Goal: Task Accomplishment & Management: Manage account settings

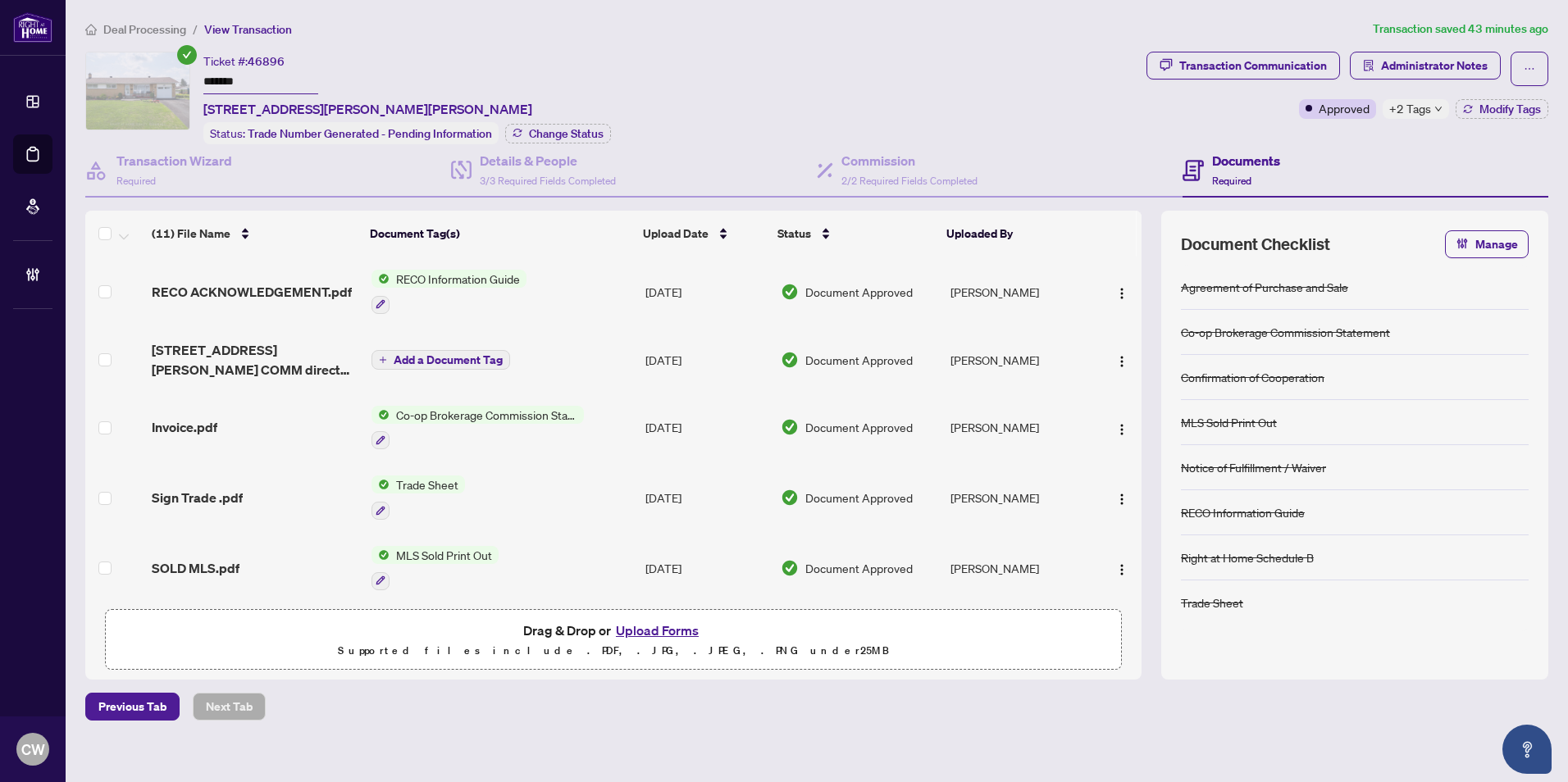
drag, startPoint x: 266, startPoint y: 80, endPoint x: 187, endPoint y: 82, distance: 79.0
click at [177, 66] on div "Ticket #: 46896 ******* [STREET_ADDRESS][PERSON_NAME][PERSON_NAME] Status: Trad…" at bounding box center [612, 97] width 1054 height 92
click at [1419, 68] on span "Administrator Notes" at bounding box center [1433, 65] width 106 height 26
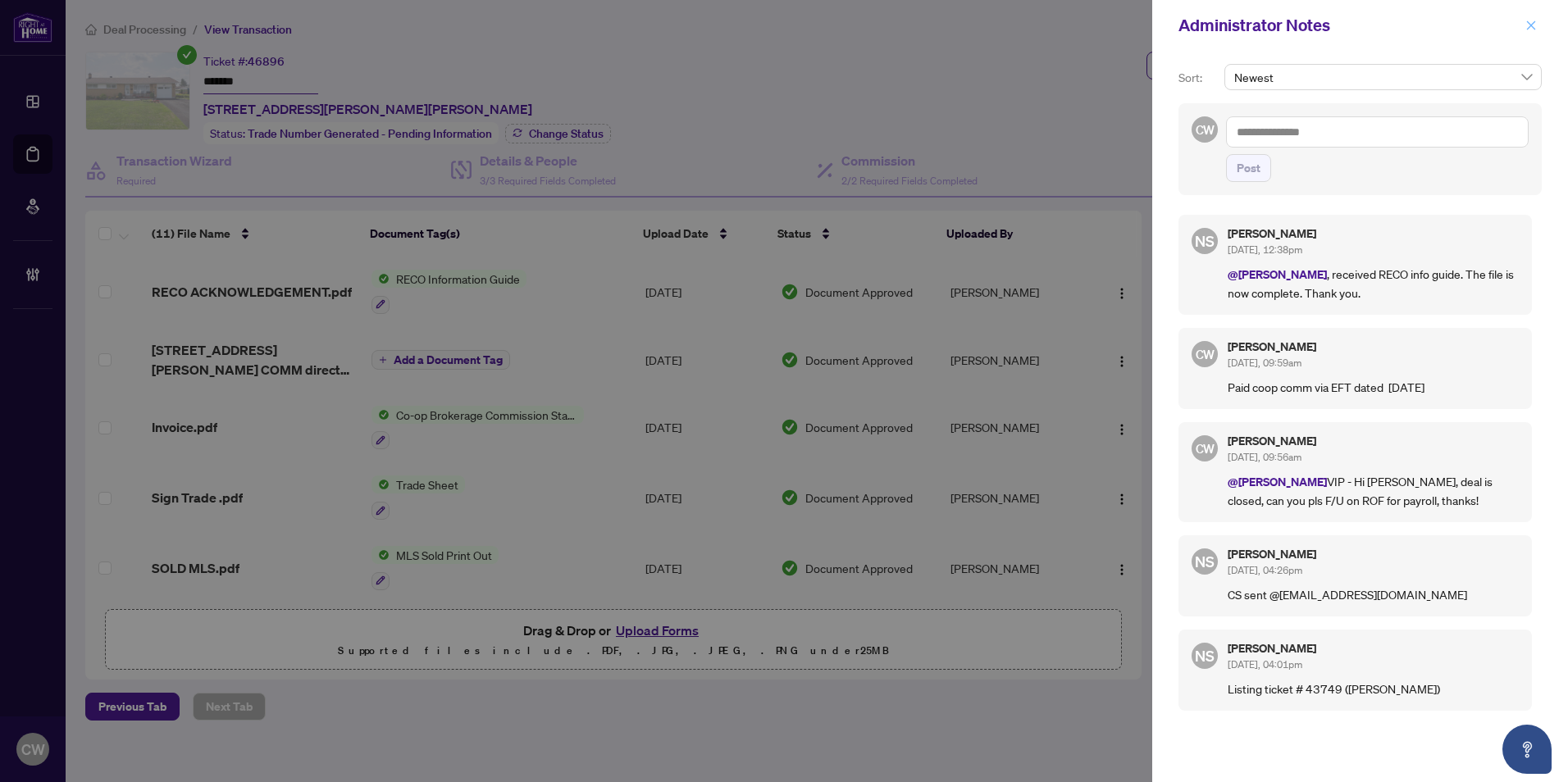
click at [1536, 25] on button "button" at bounding box center [1530, 26] width 21 height 20
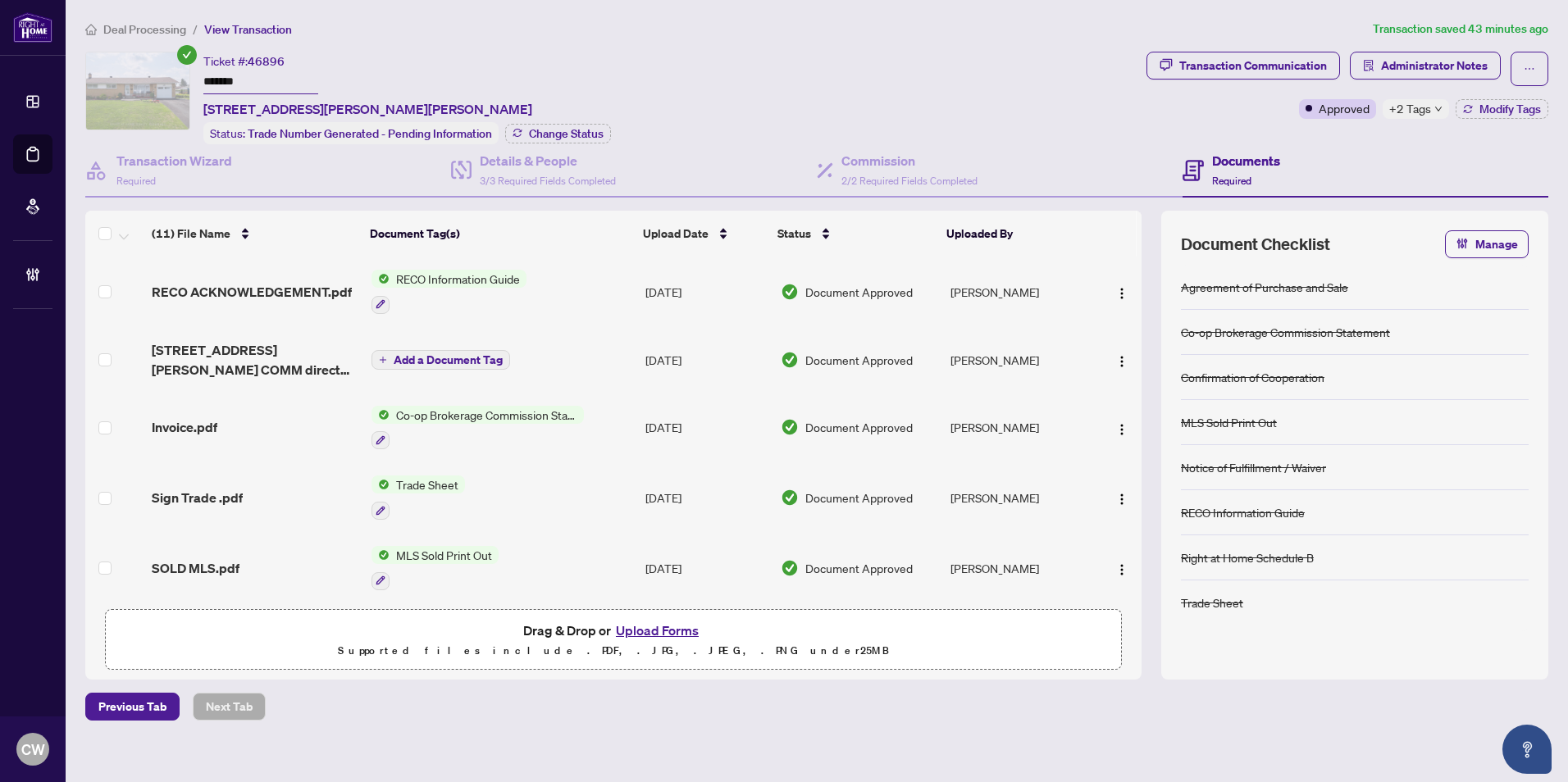
click at [1440, 109] on icon "down" at bounding box center [1438, 109] width 8 height 8
click at [1224, 108] on div "Transaction Communication Administrator Notes Approved +2 Tags Modify Tags" at bounding box center [1347, 85] width 402 height 67
click at [1512, 109] on span "Modify Tags" at bounding box center [1509, 109] width 62 height 12
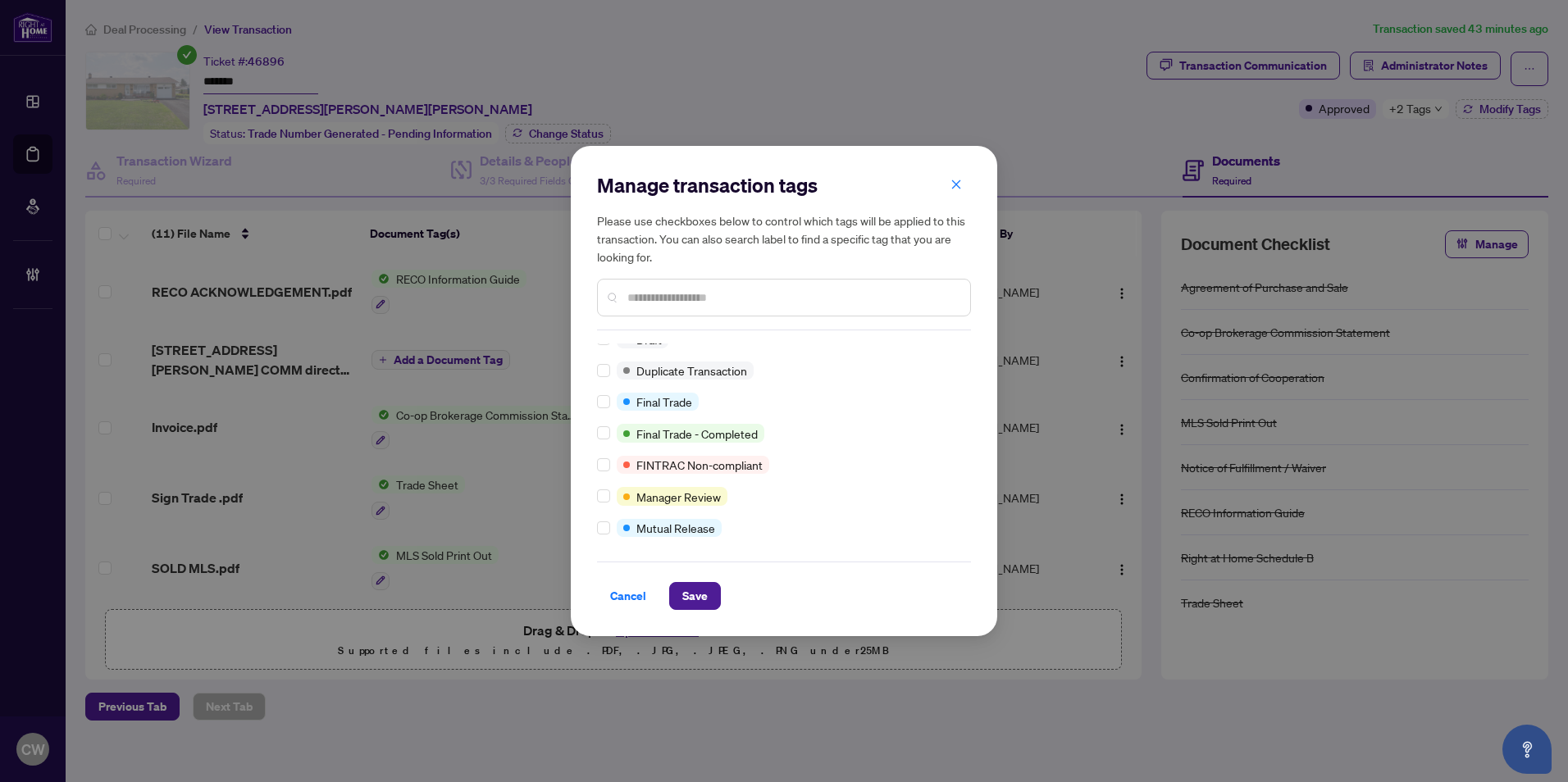
scroll to position [14, 0]
click at [691, 597] on span "Save" at bounding box center [695, 595] width 26 height 26
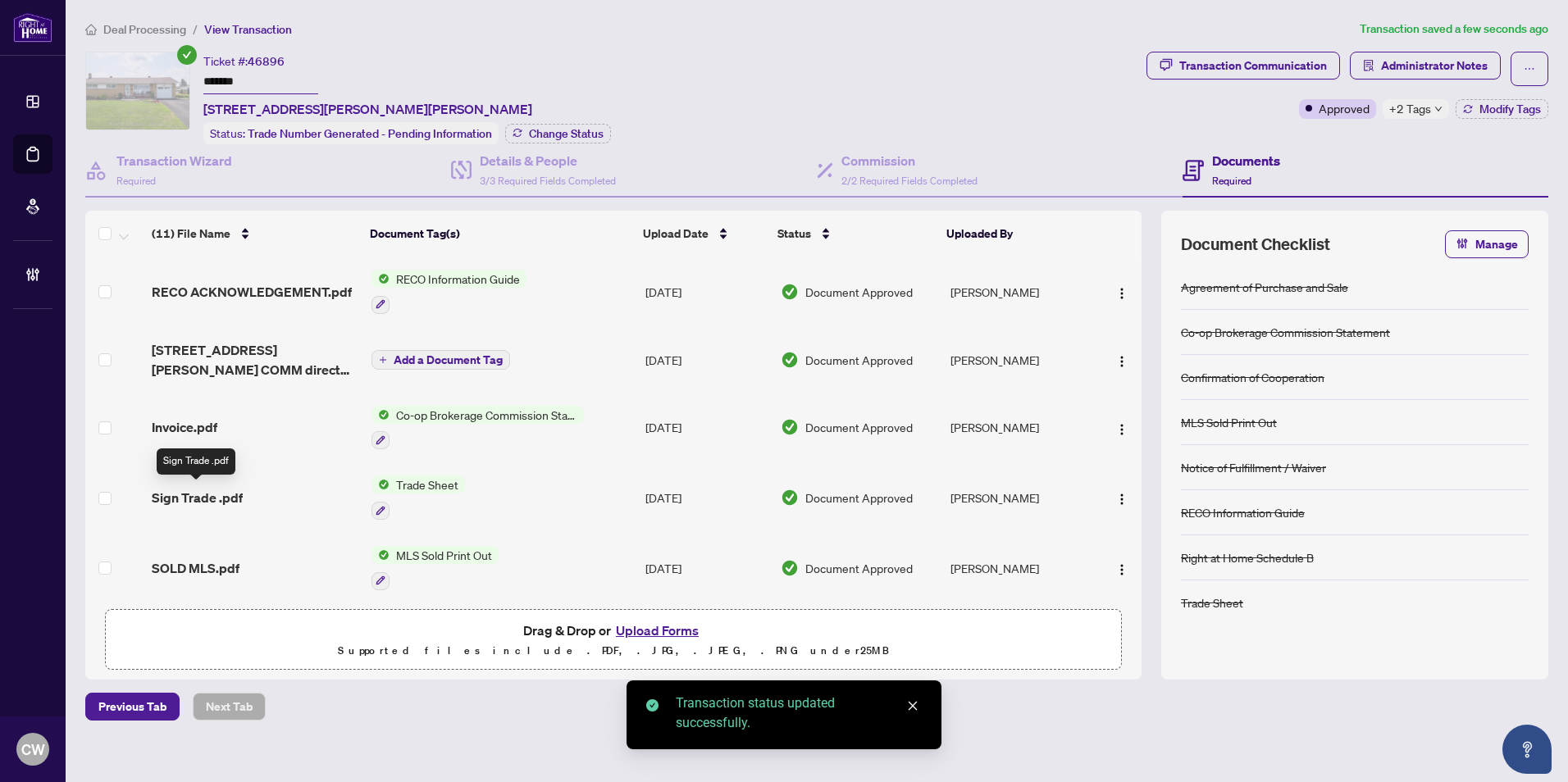
click at [199, 496] on span "Sign Trade .pdf" at bounding box center [197, 498] width 91 height 20
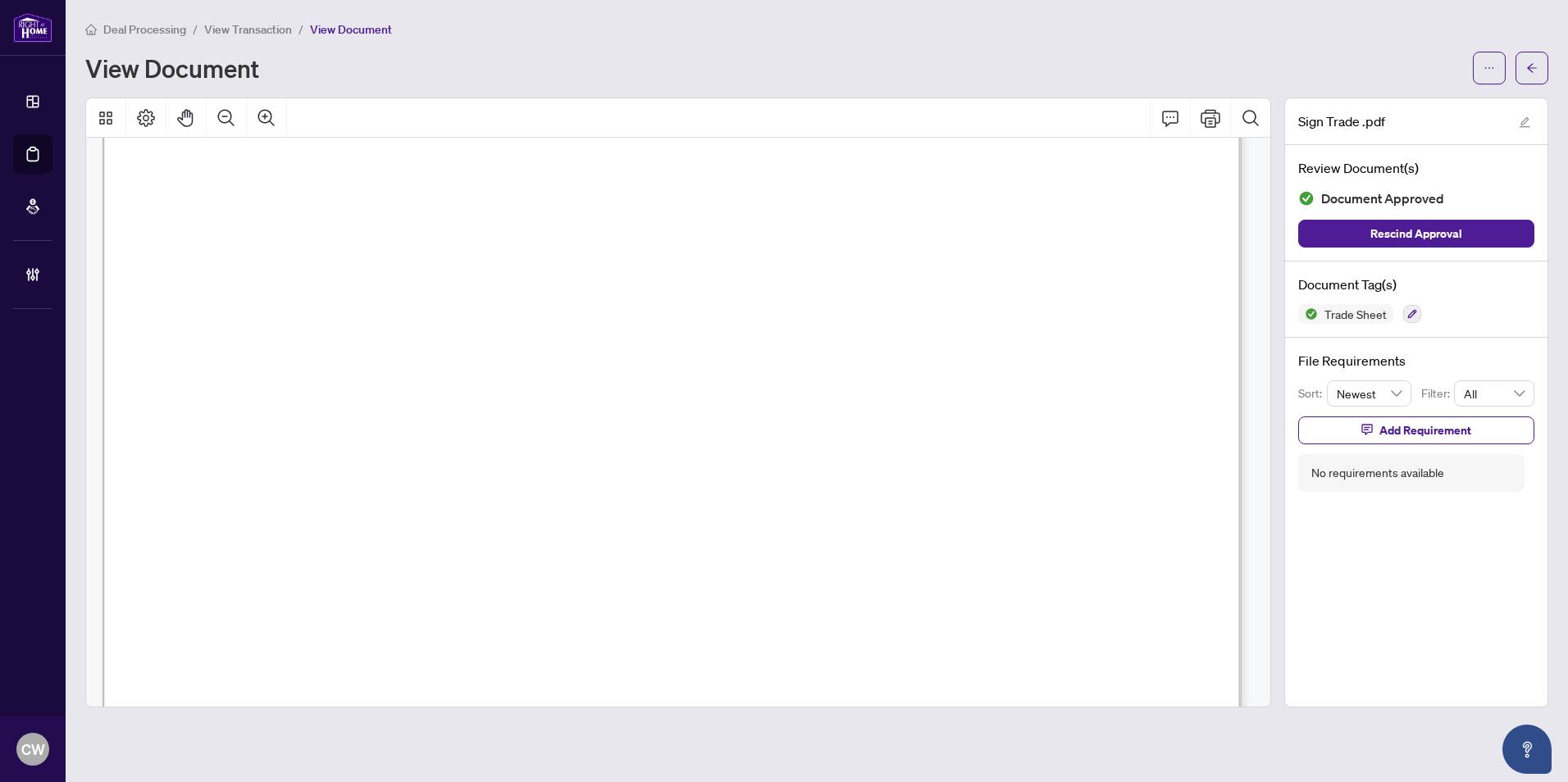
scroll to position [656, 0]
click at [1529, 54] on button "button" at bounding box center [1531, 67] width 33 height 33
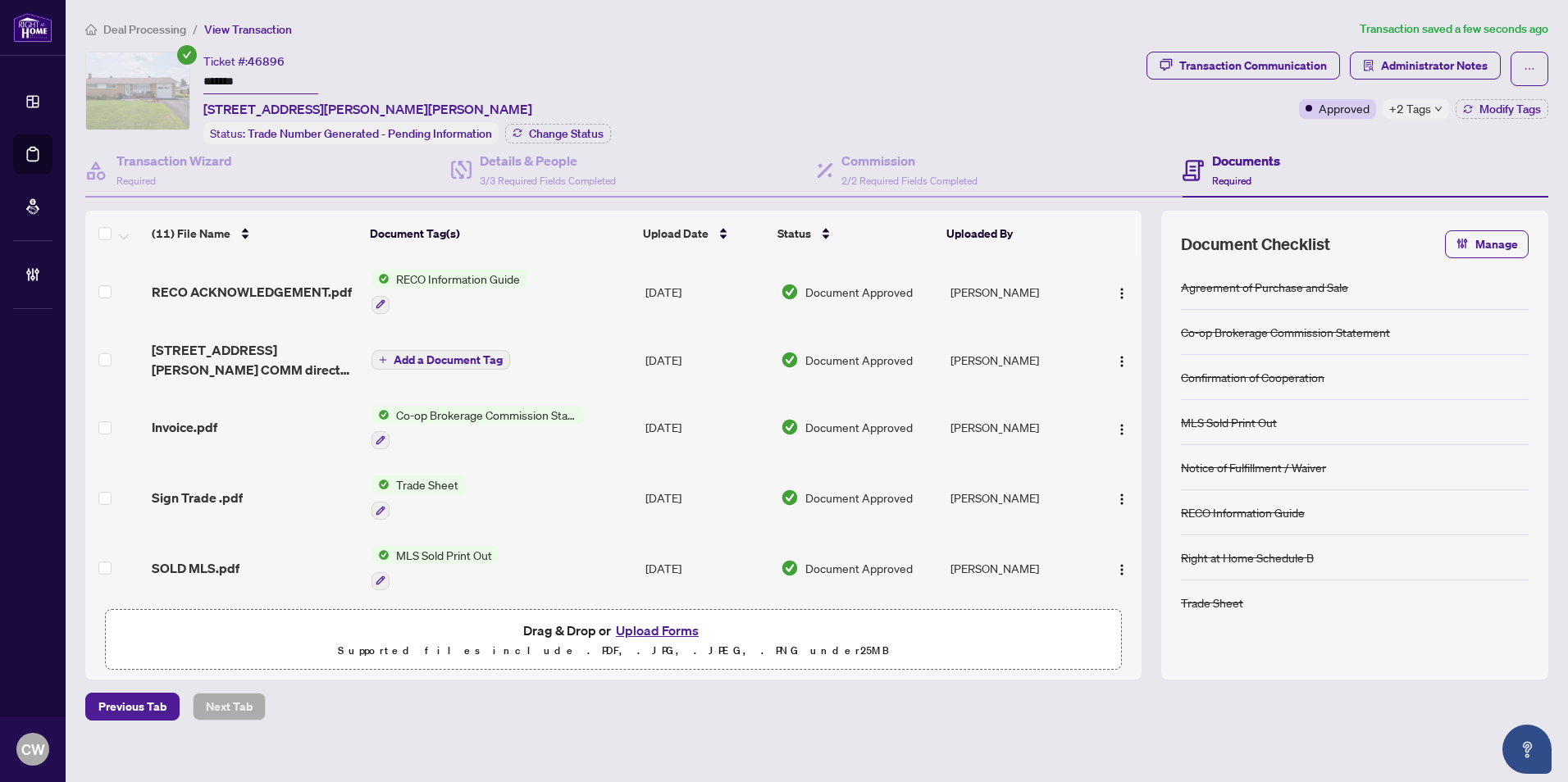
click at [659, 624] on button "Upload Forms" at bounding box center [656, 630] width 92 height 21
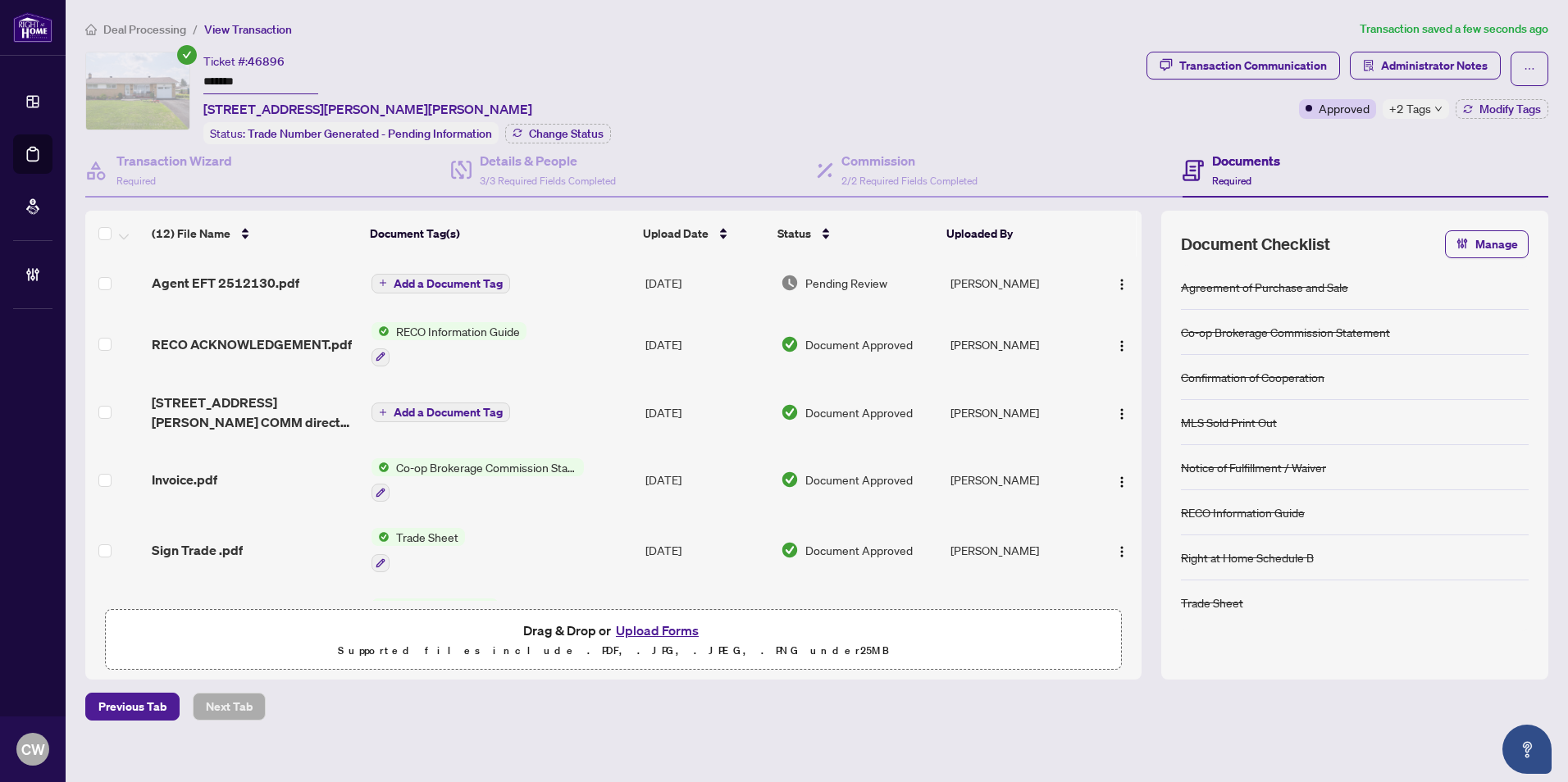
click at [430, 278] on span "Add a Document Tag" at bounding box center [449, 284] width 109 height 12
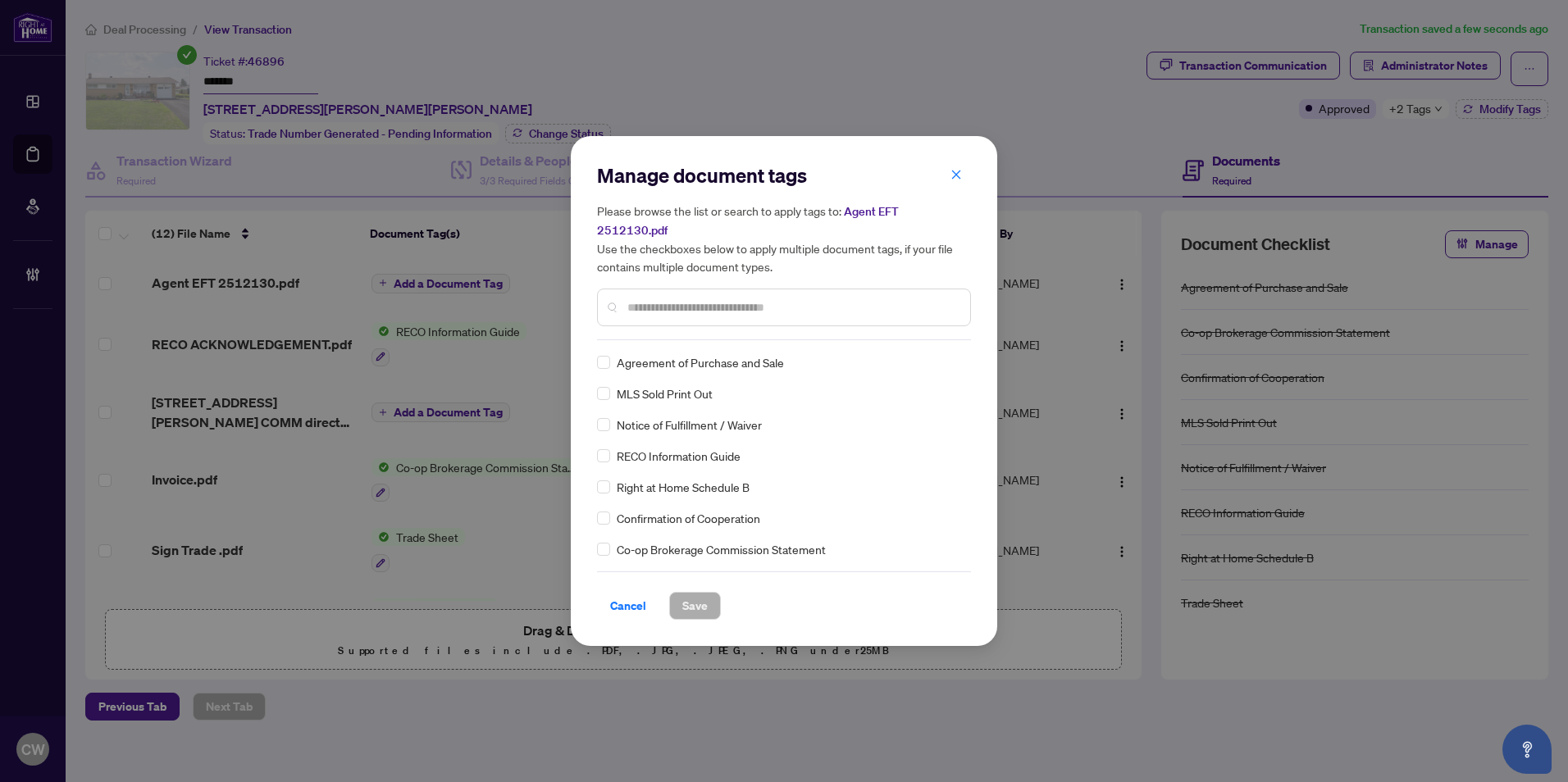
click at [682, 300] on input "text" at bounding box center [792, 308] width 329 height 18
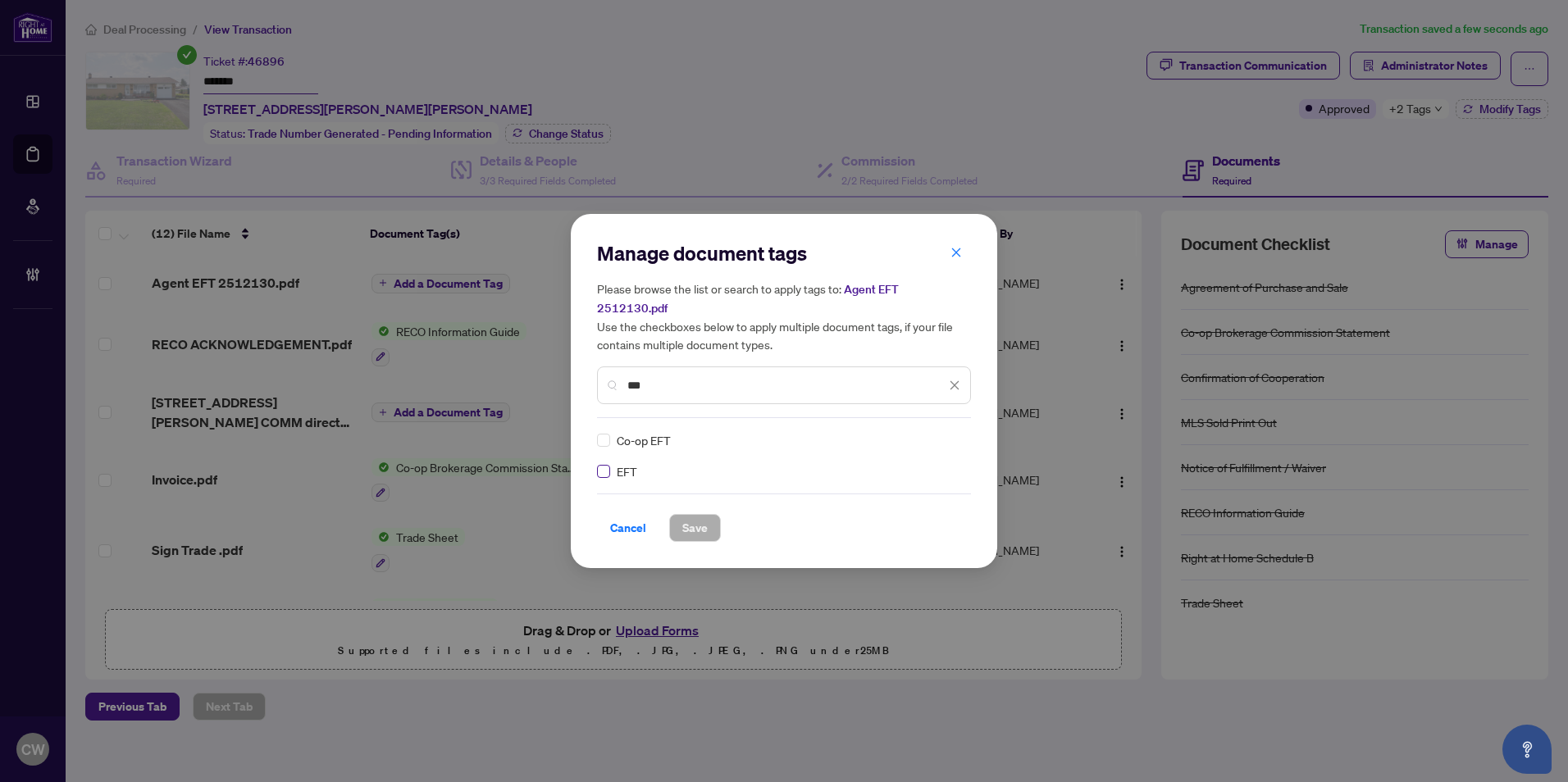
type input "***"
click at [940, 432] on img at bounding box center [937, 440] width 17 height 17
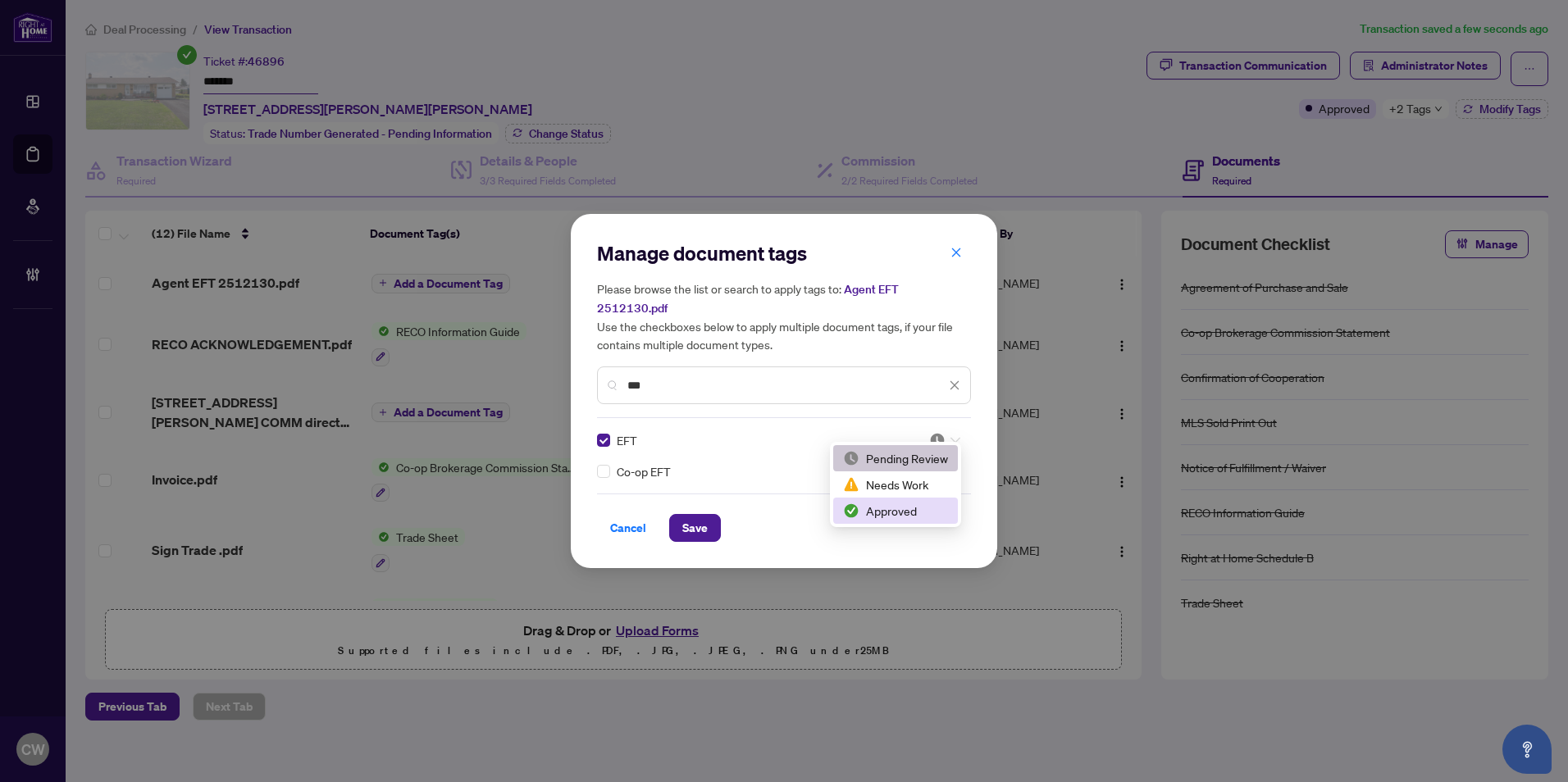
drag, startPoint x: 922, startPoint y: 507, endPoint x: 786, endPoint y: 507, distance: 136.0
click at [920, 508] on div "Approved" at bounding box center [895, 511] width 105 height 18
click at [698, 515] on span "Save" at bounding box center [695, 528] width 26 height 26
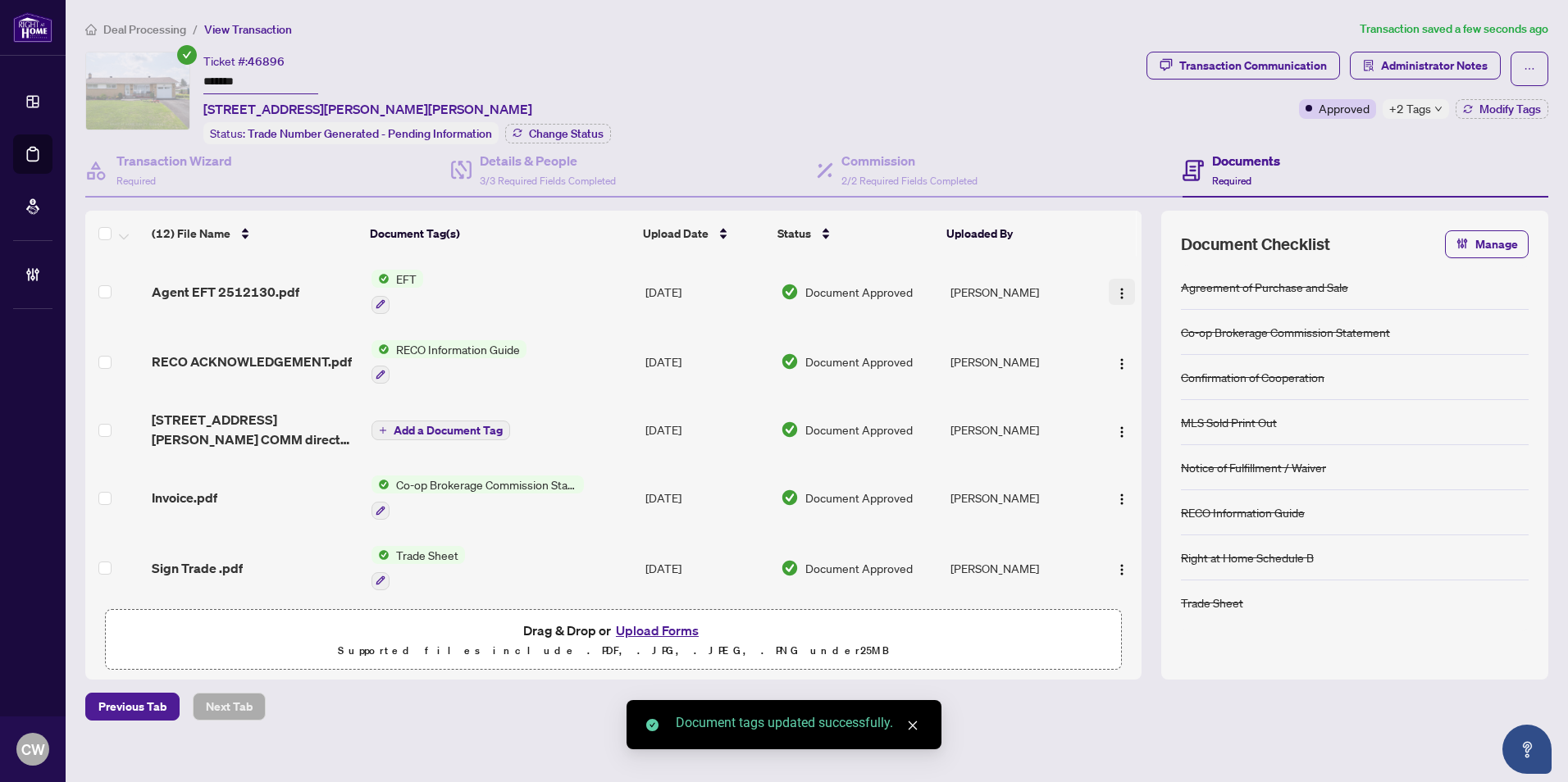
click at [1115, 291] on img "button" at bounding box center [1121, 293] width 13 height 13
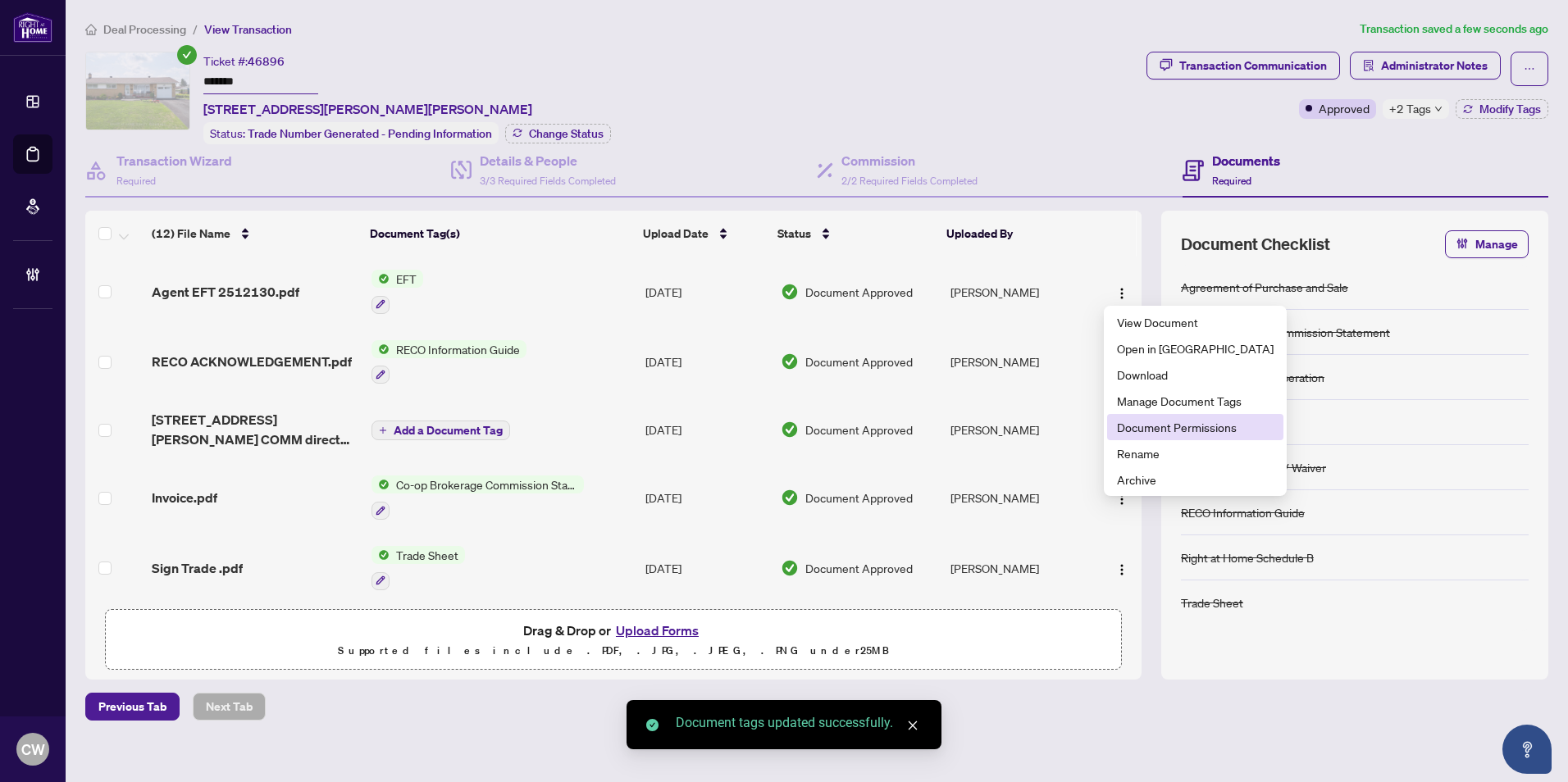
click at [1153, 427] on span "Document Permissions" at bounding box center [1195, 427] width 157 height 18
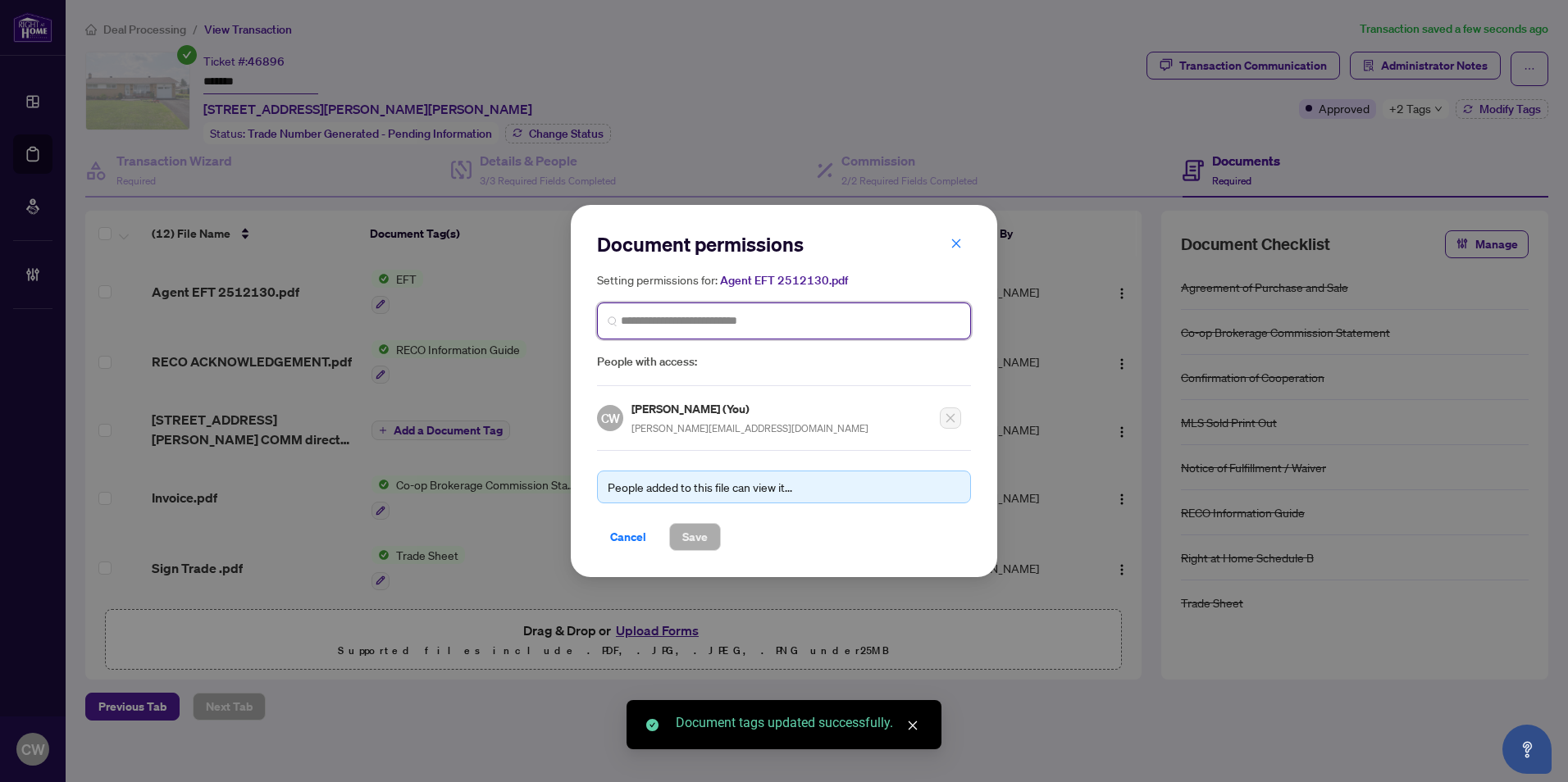
click at [653, 316] on input "search" at bounding box center [790, 321] width 339 height 17
paste input "**********"
type input "**********"
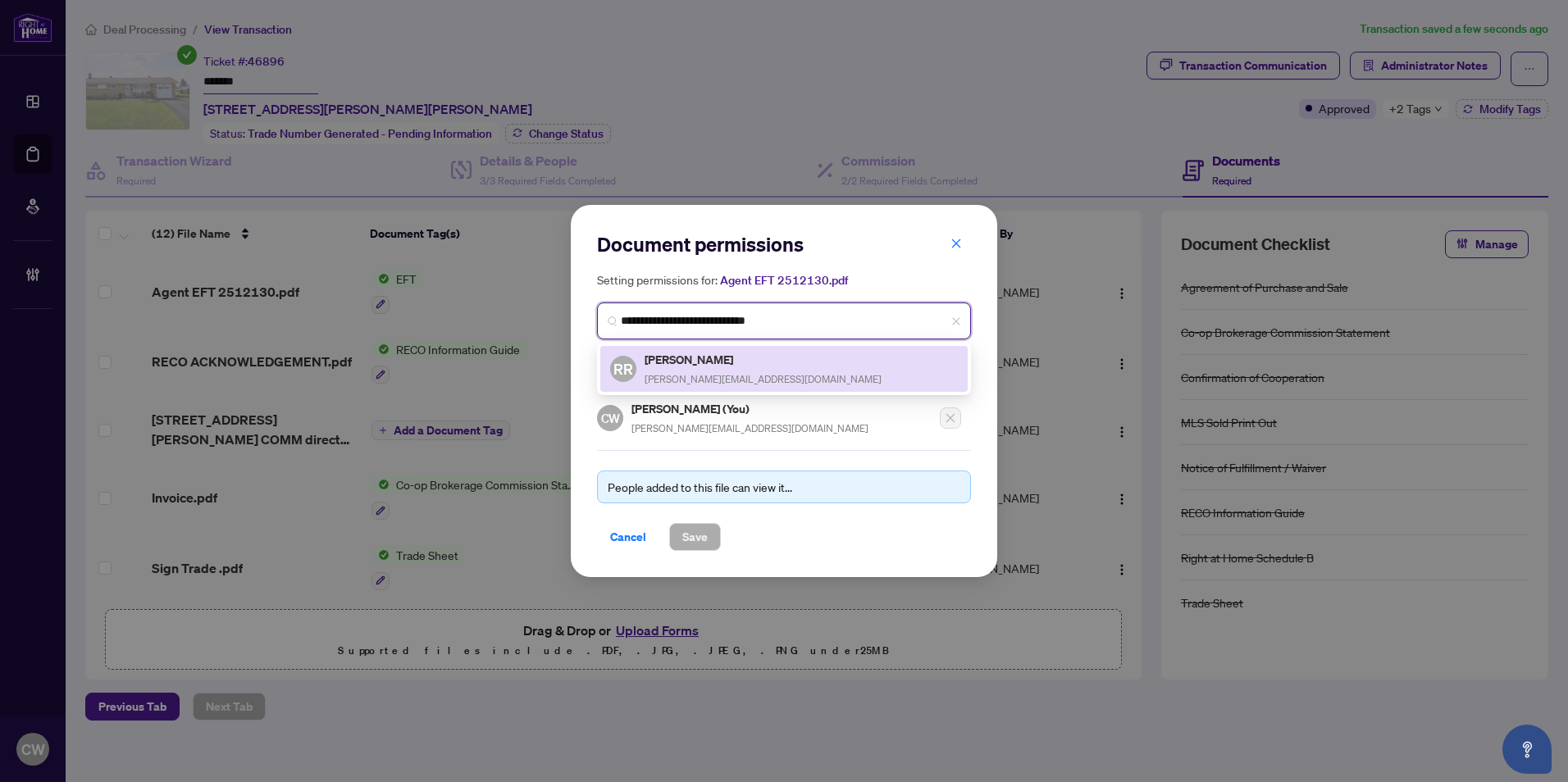
click at [719, 366] on h5 "[PERSON_NAME]" at bounding box center [762, 359] width 237 height 19
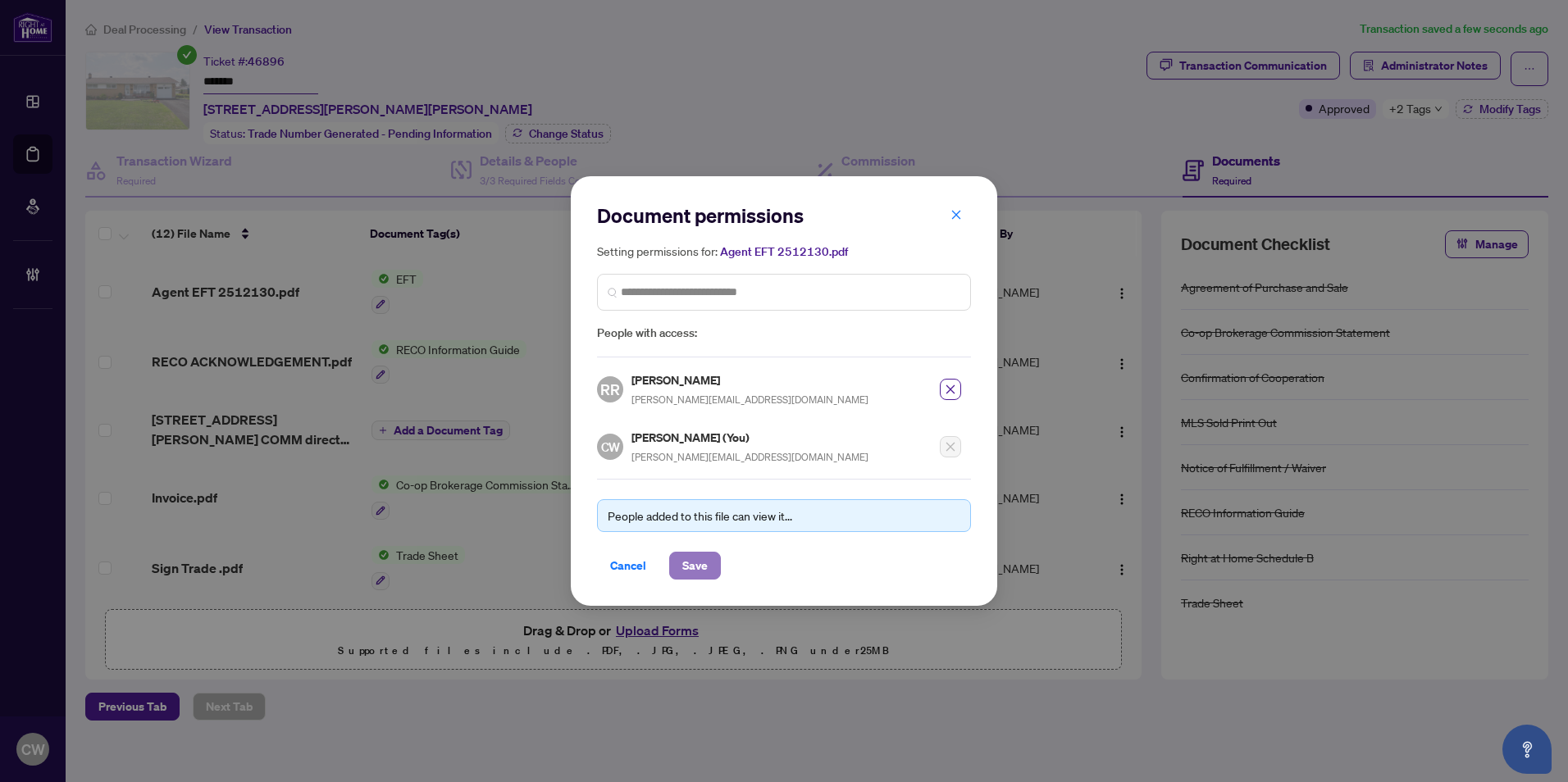
click at [699, 565] on span "Save" at bounding box center [695, 566] width 26 height 26
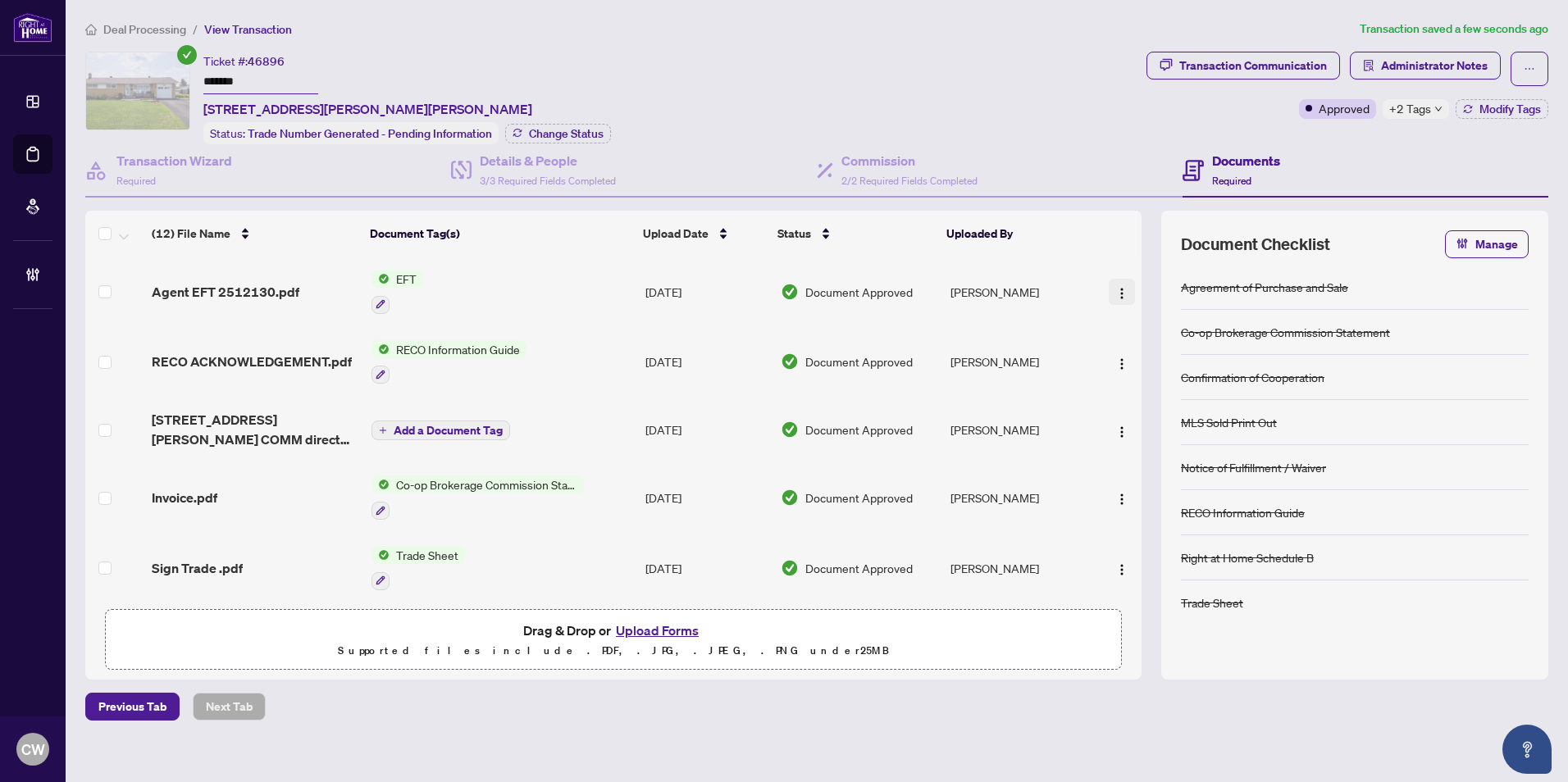
click at [1124, 290] on button "button" at bounding box center [1121, 292] width 26 height 26
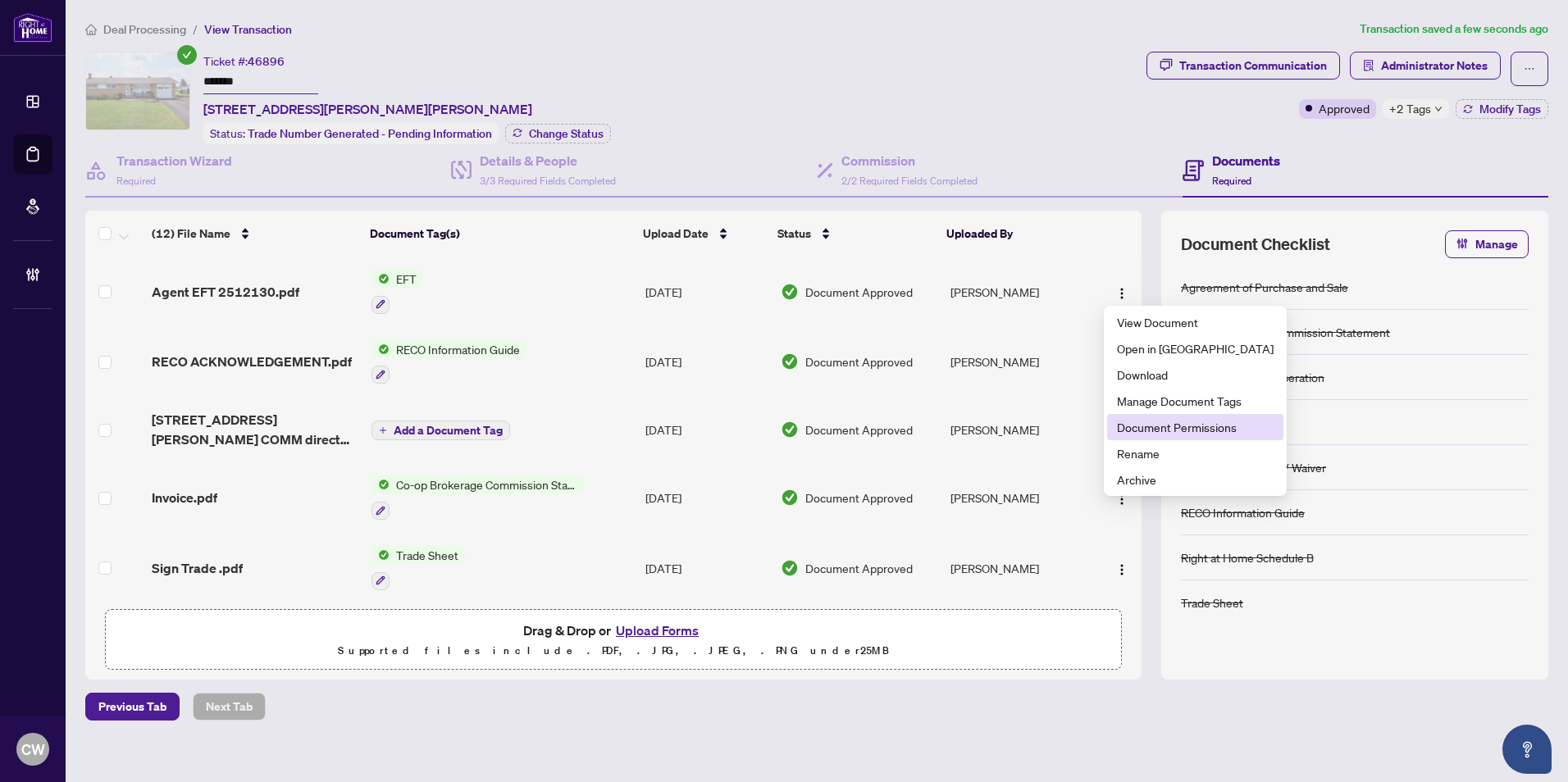
click at [1161, 436] on li "Document Permissions" at bounding box center [1195, 427] width 177 height 26
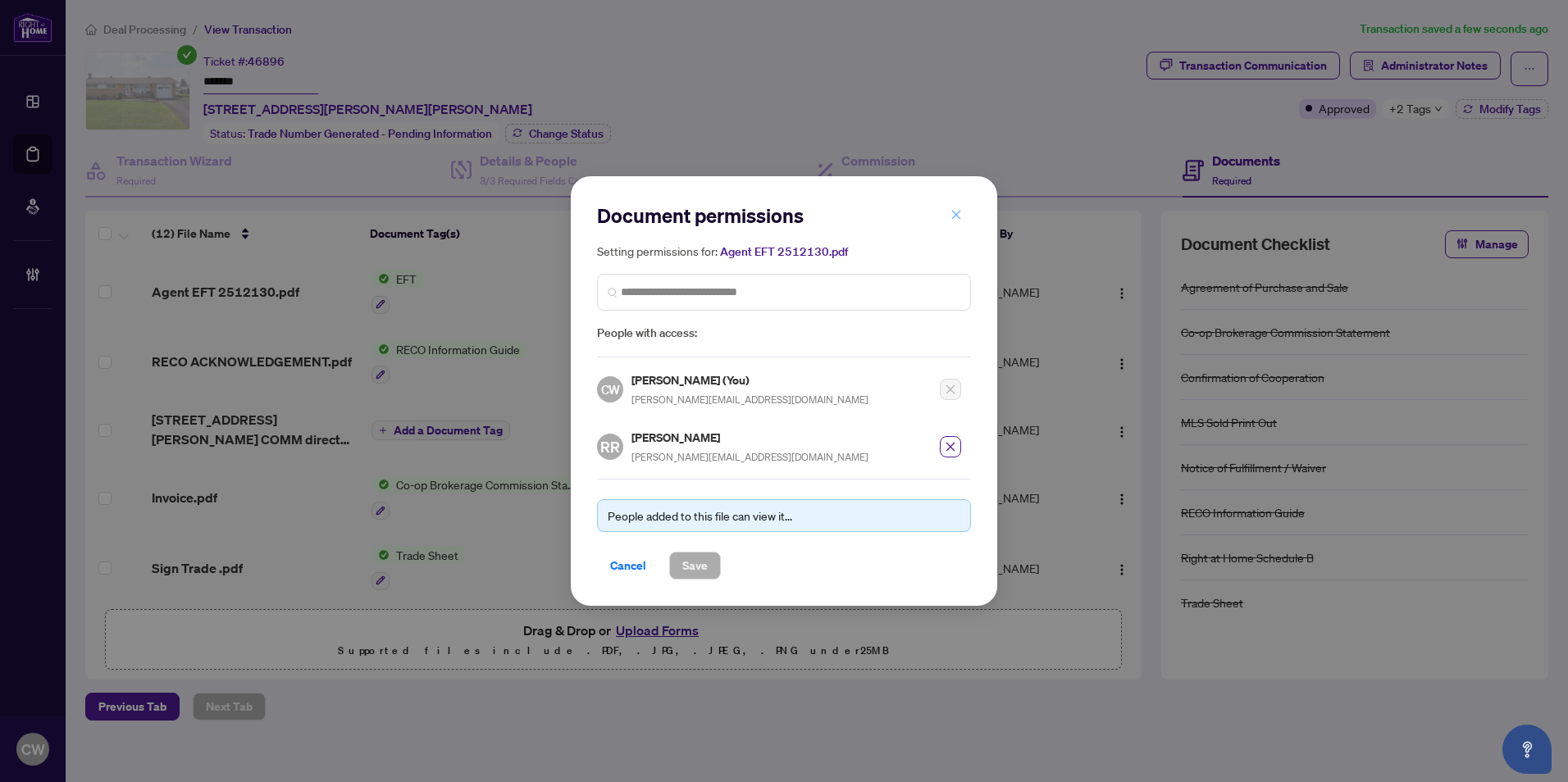
click at [957, 219] on icon "close" at bounding box center [956, 215] width 12 height 12
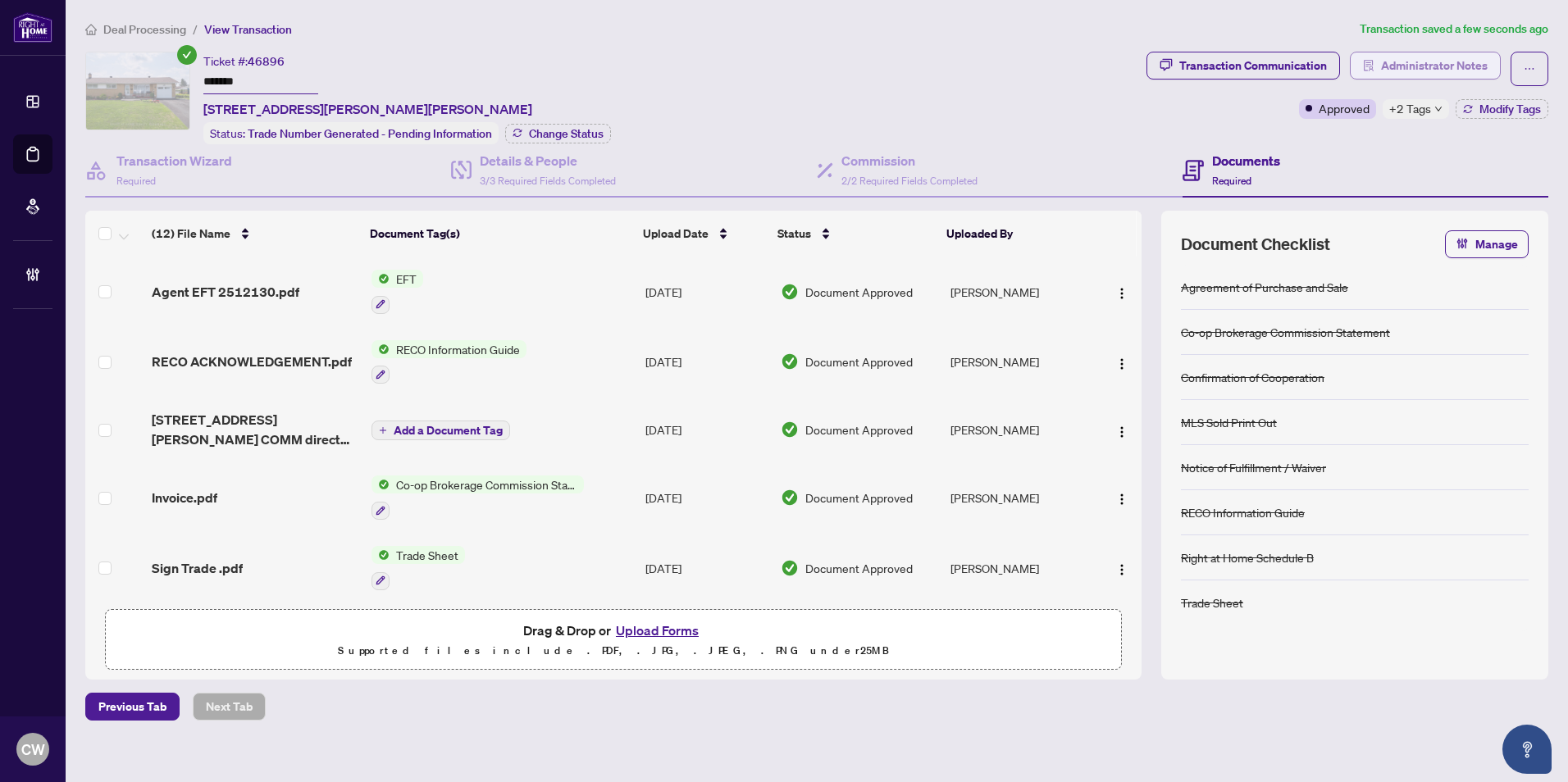
click at [1415, 66] on span "Administrator Notes" at bounding box center [1433, 65] width 106 height 26
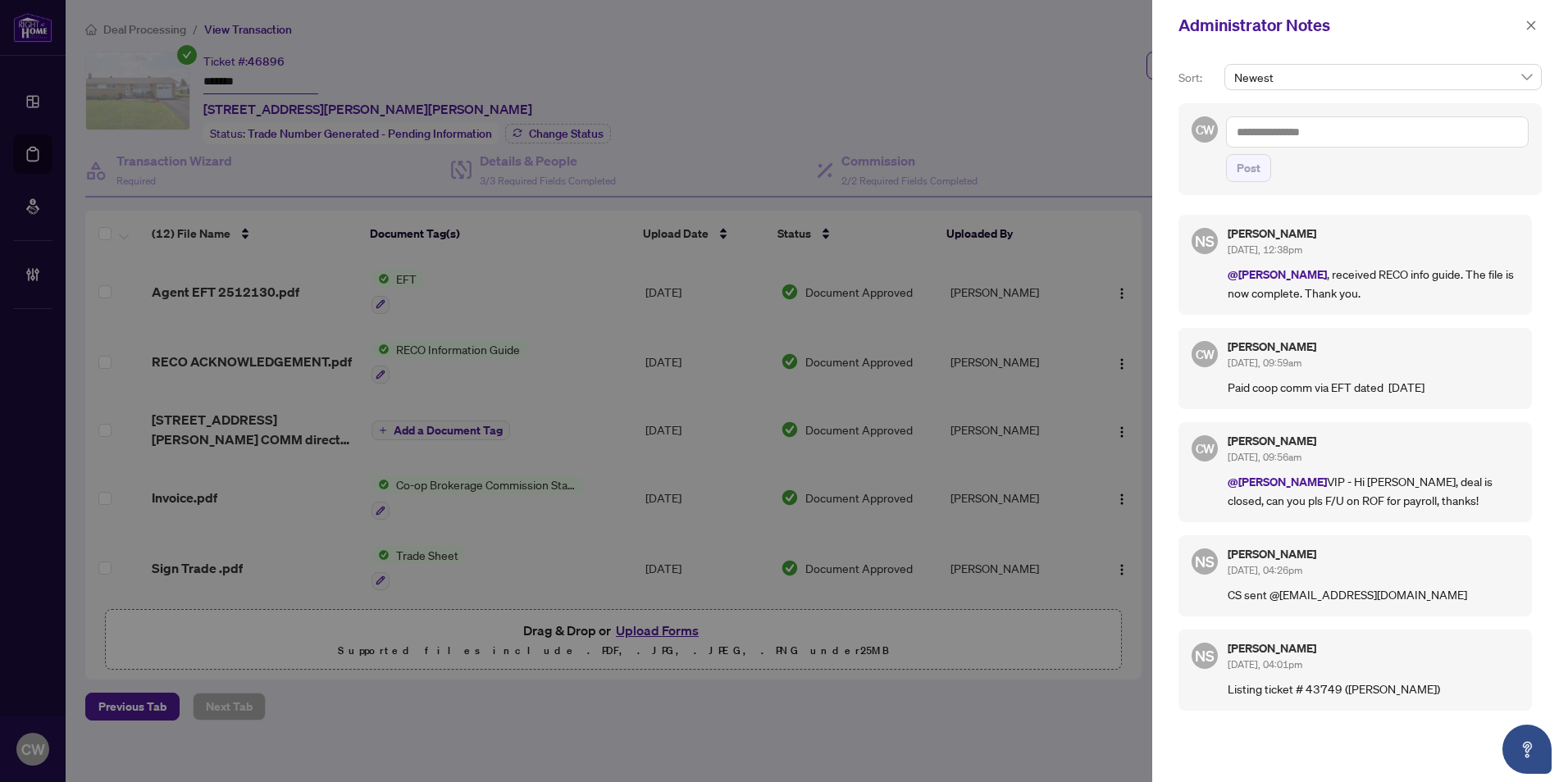
click at [1368, 136] on textarea at bounding box center [1376, 131] width 303 height 31
paste textarea "**********"
type textarea "**********"
drag, startPoint x: 1251, startPoint y: 156, endPoint x: 1345, endPoint y: 147, distance: 94.4
click at [1251, 156] on span "Post" at bounding box center [1248, 168] width 24 height 26
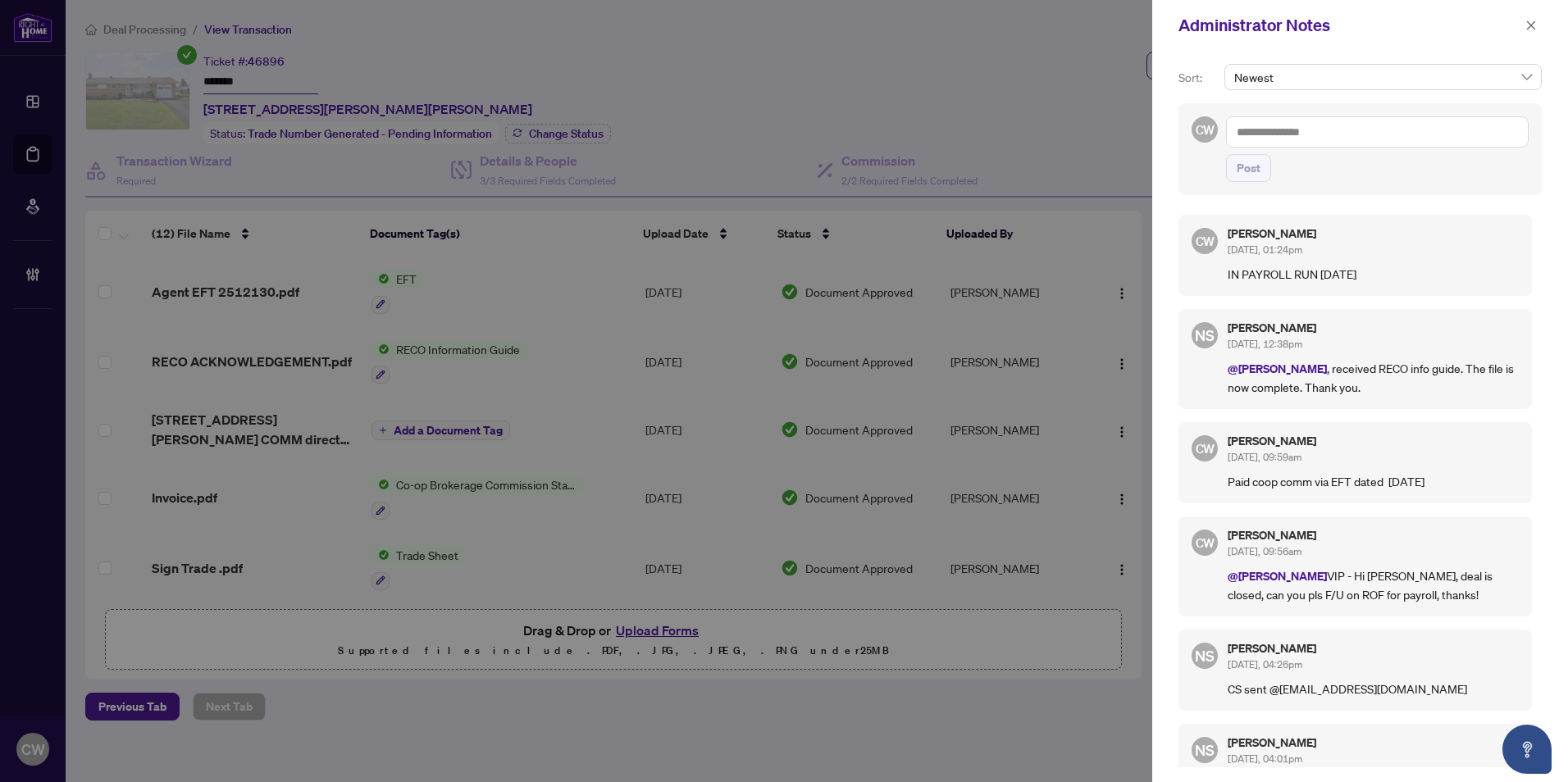
drag, startPoint x: 1526, startPoint y: 27, endPoint x: 1479, endPoint y: 26, distance: 47.0
click at [1526, 26] on icon "close" at bounding box center [1531, 26] width 12 height 12
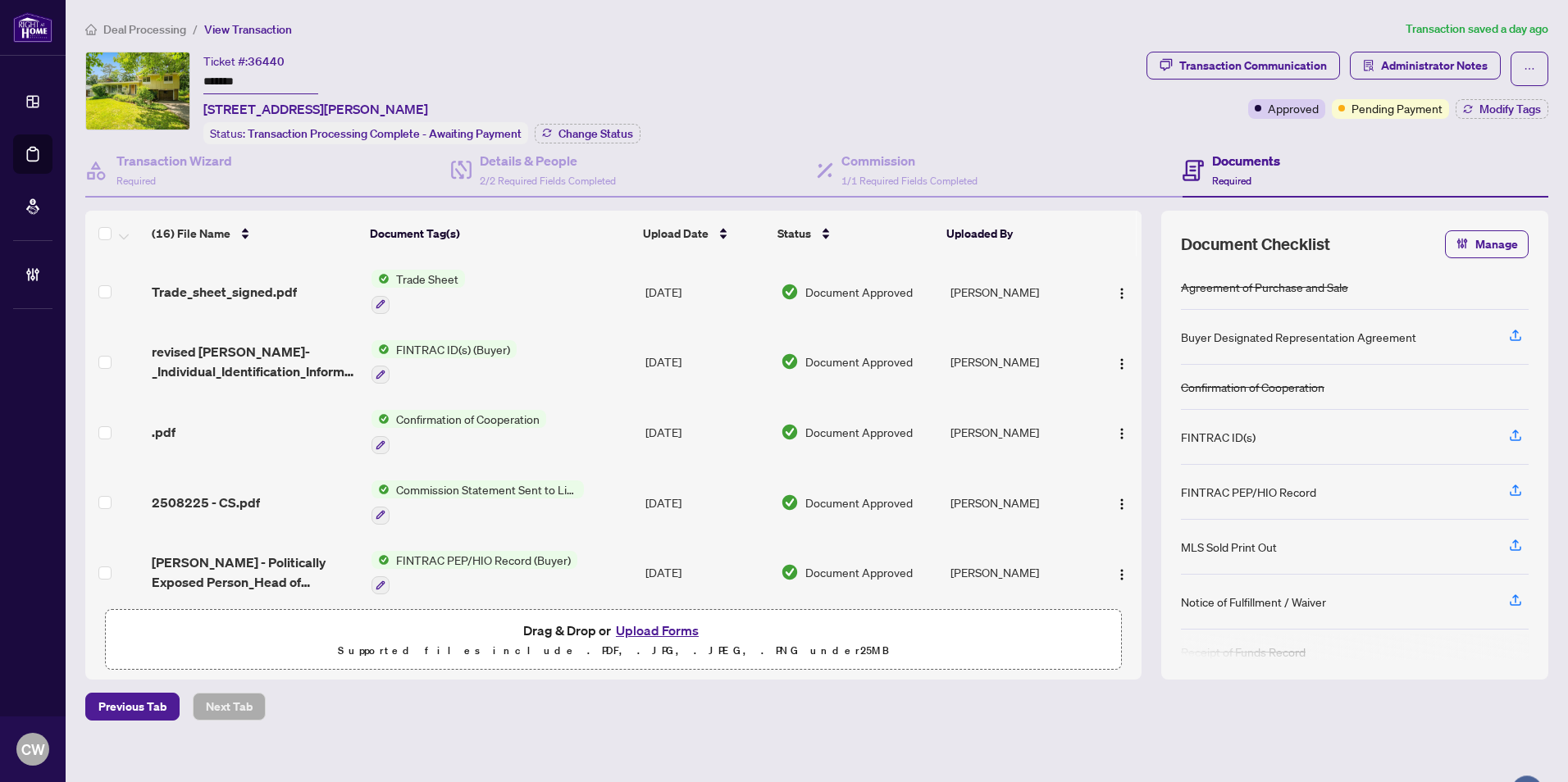
drag, startPoint x: 194, startPoint y: 77, endPoint x: 145, endPoint y: 71, distance: 49.4
click at [145, 71] on div "Ticket #: 36440 ******* 1904 Norwood Ave, Ottawa, Ontario K1H 5K6, Canada Statu…" at bounding box center [612, 97] width 1054 height 92
